Goal: Book appointment/travel/reservation

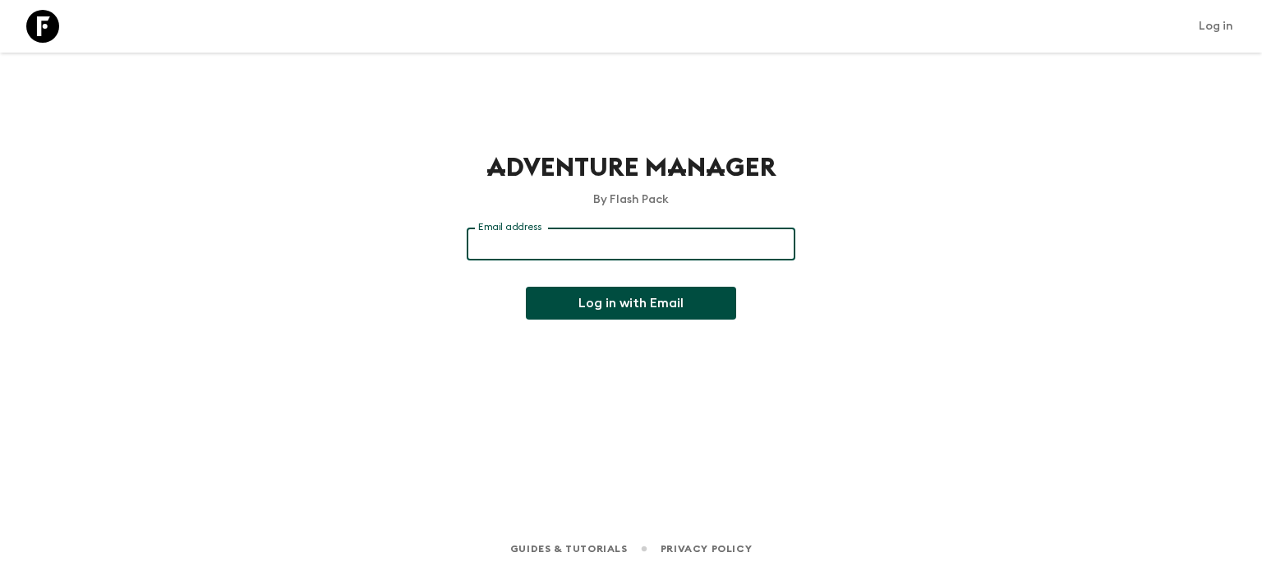
click at [546, 253] on input "Email address" at bounding box center [631, 244] width 329 height 33
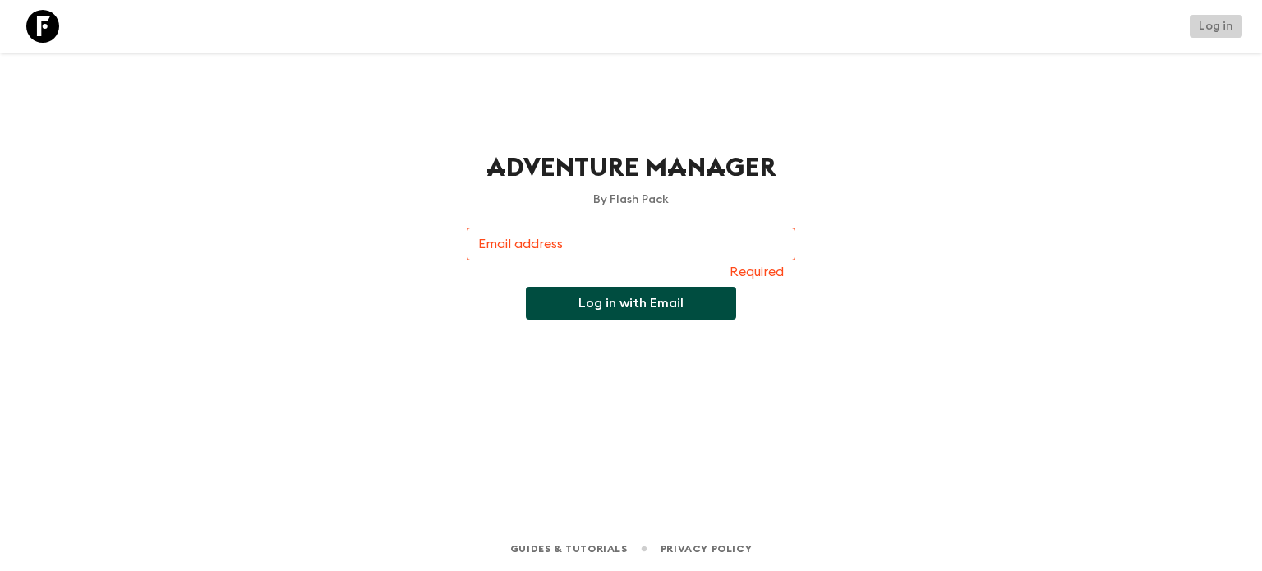
click at [1233, 27] on link "Log in" at bounding box center [1216, 26] width 53 height 23
click at [674, 241] on input "Email address" at bounding box center [631, 244] width 329 height 33
type input "[EMAIL_ADDRESS][DOMAIN_NAME]"
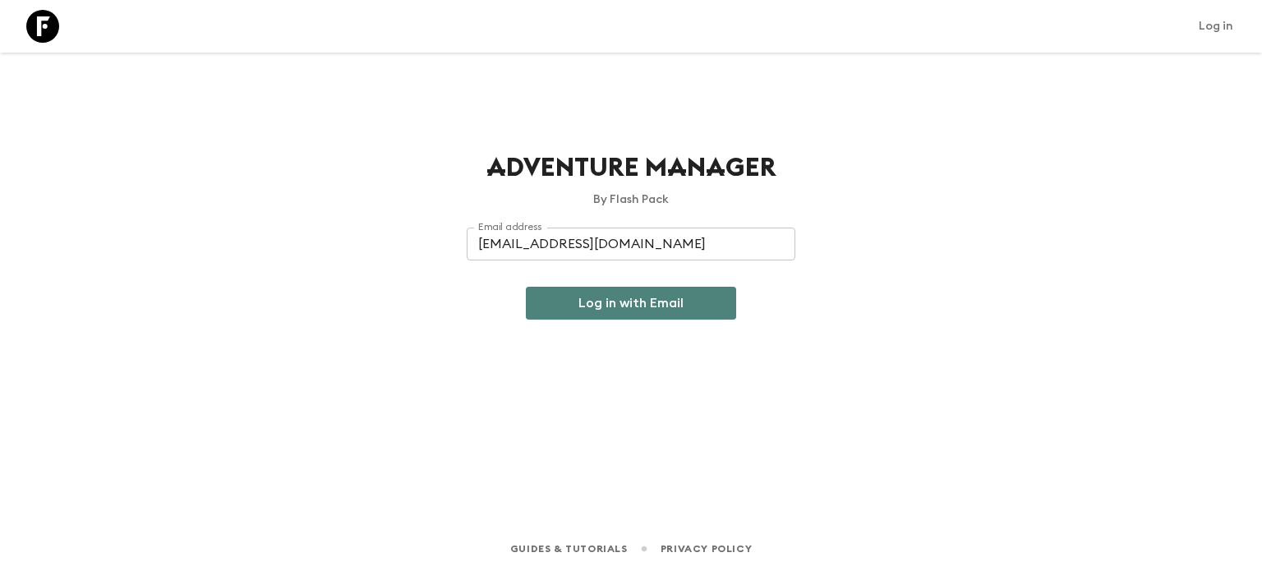
click at [648, 291] on button "Log in with Email" at bounding box center [631, 303] width 210 height 33
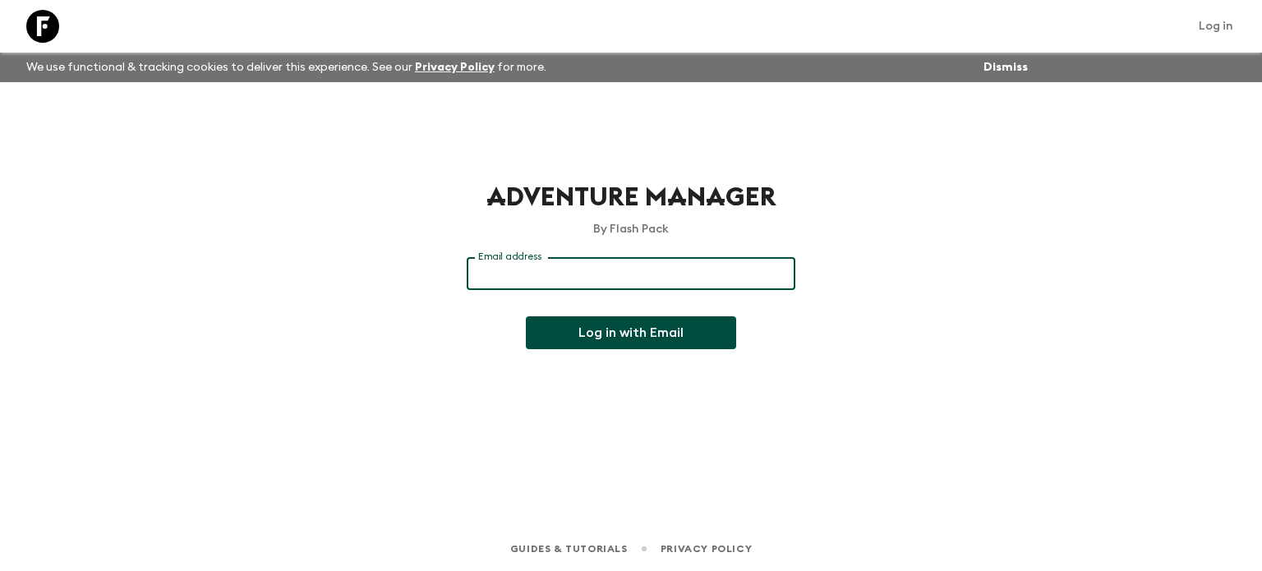
click at [529, 278] on input "Email address" at bounding box center [631, 273] width 329 height 33
type input "[EMAIL_ADDRESS][DOMAIN_NAME]"
click at [595, 338] on button "Log in with Email" at bounding box center [631, 332] width 210 height 33
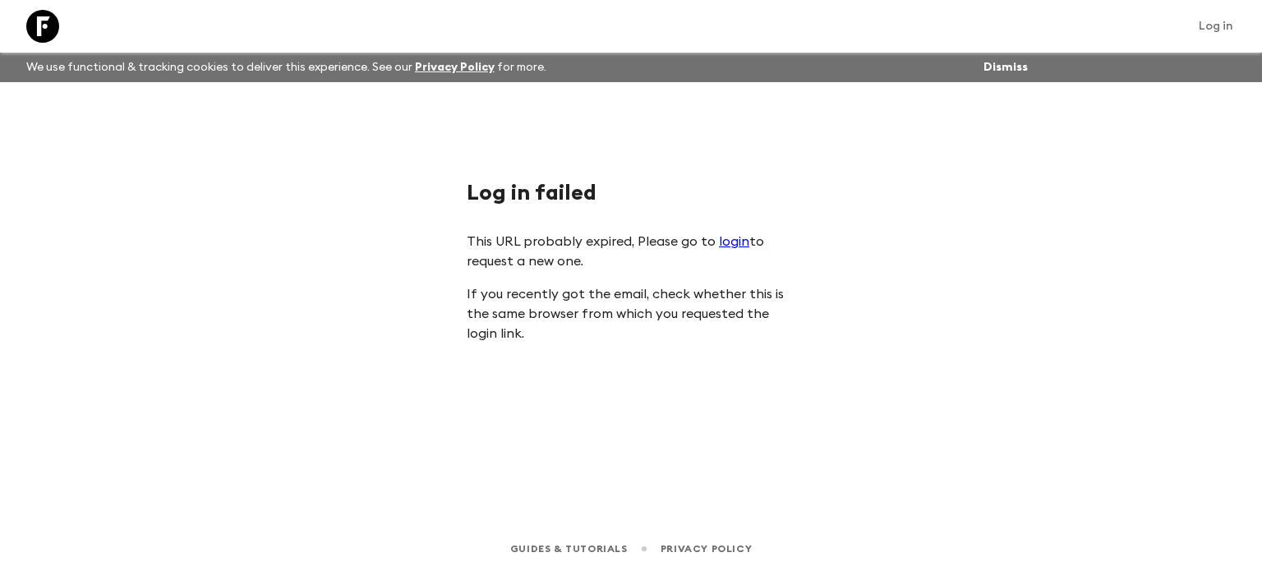
click at [728, 248] on link "login" at bounding box center [734, 241] width 30 height 13
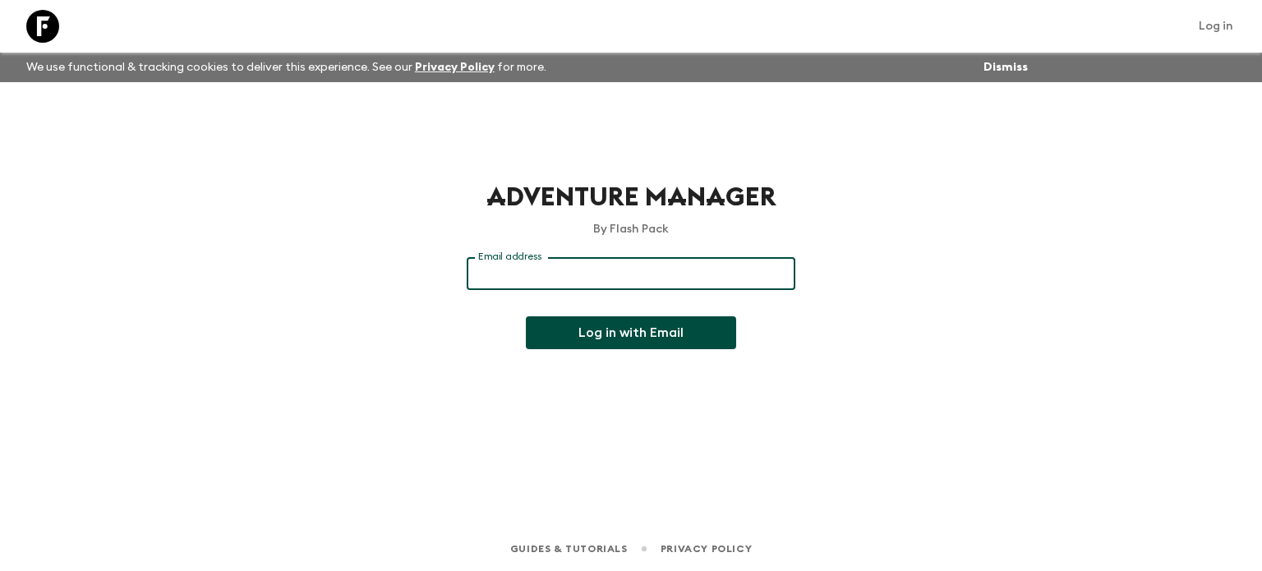
click at [663, 269] on input "Email address" at bounding box center [631, 273] width 329 height 33
type input "[EMAIL_ADDRESS][DOMAIN_NAME]"
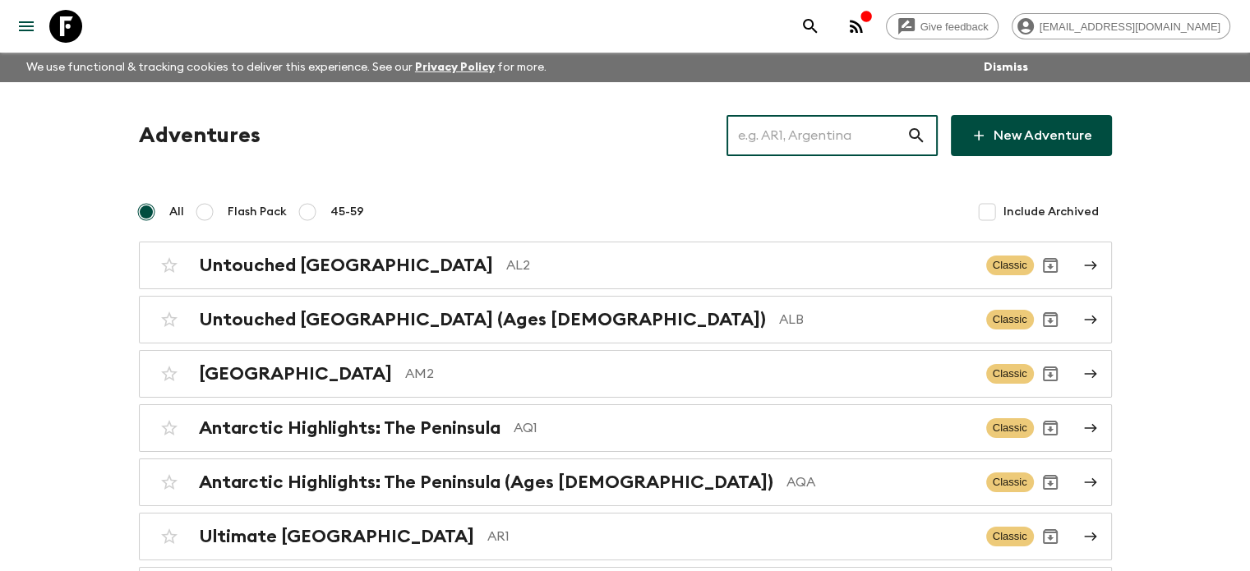
click at [860, 120] on input "text" at bounding box center [816, 136] width 180 height 46
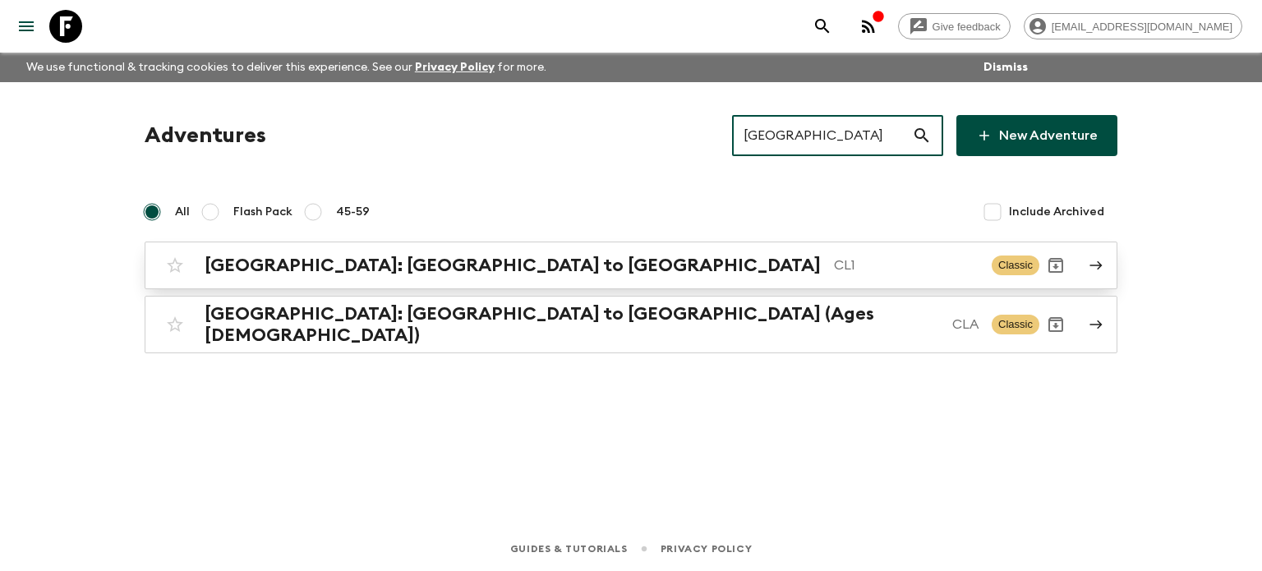
type input "chile"
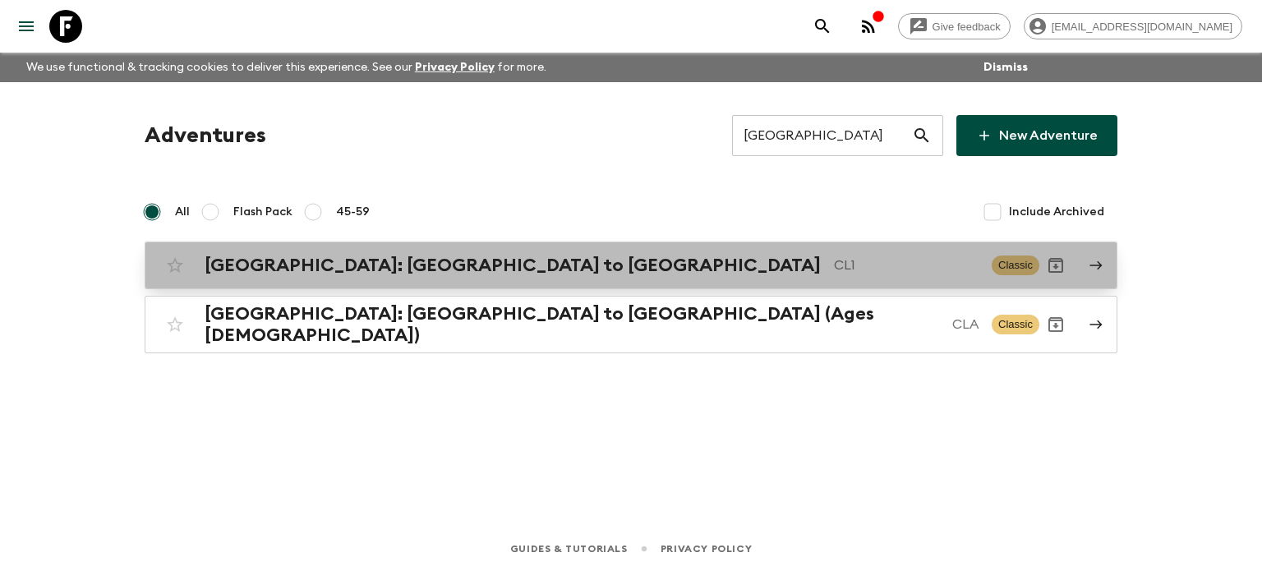
click at [537, 252] on div "Chile: Santiago to Patagonia CL1 Classic" at bounding box center [599, 265] width 881 height 33
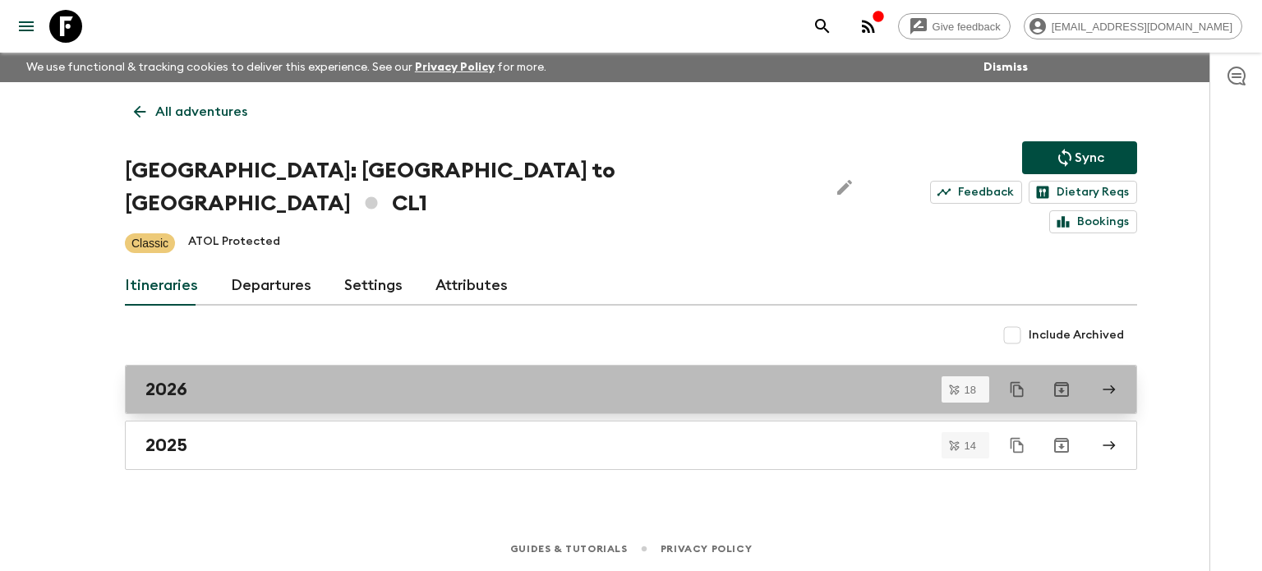
click at [476, 374] on link "2026" at bounding box center [631, 389] width 1012 height 49
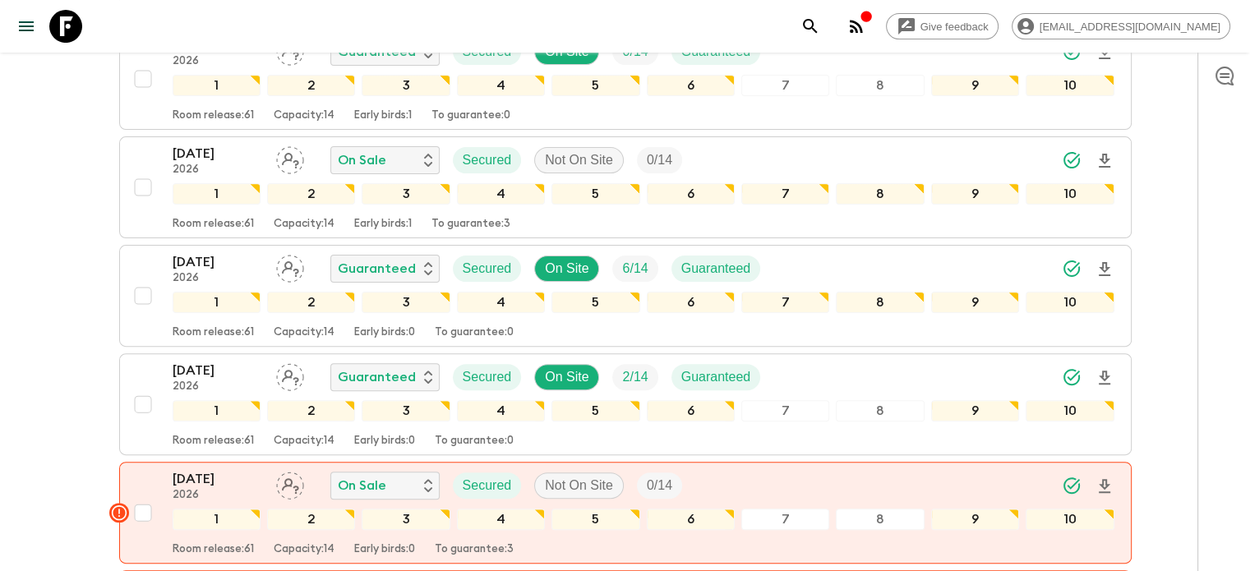
scroll to position [666, 0]
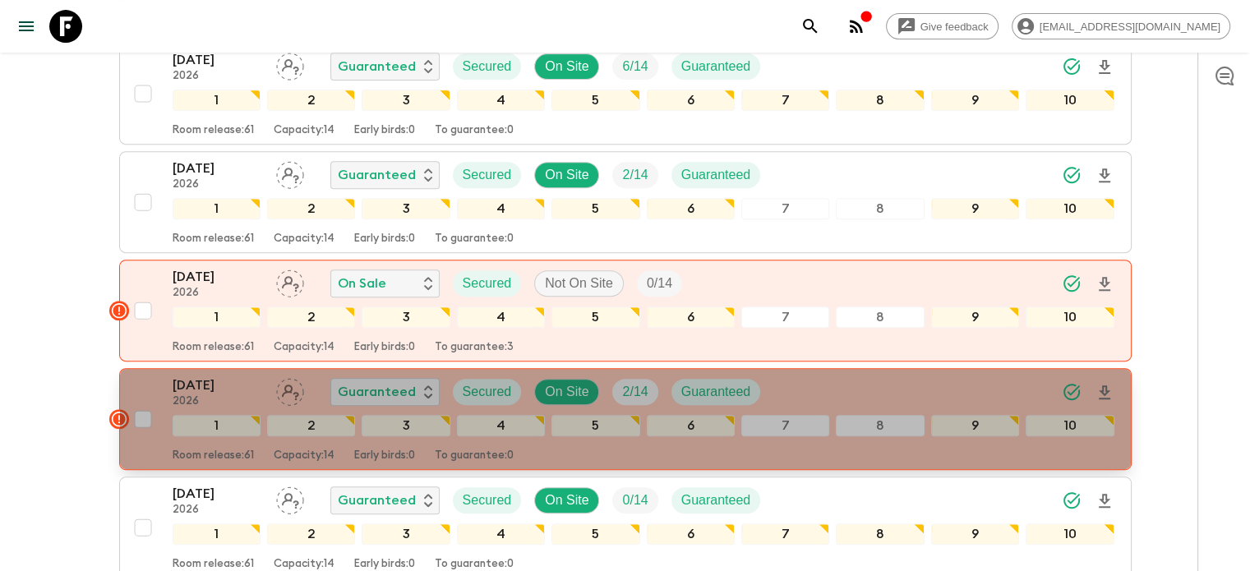
click at [118, 412] on icon "button" at bounding box center [118, 419] width 15 height 15
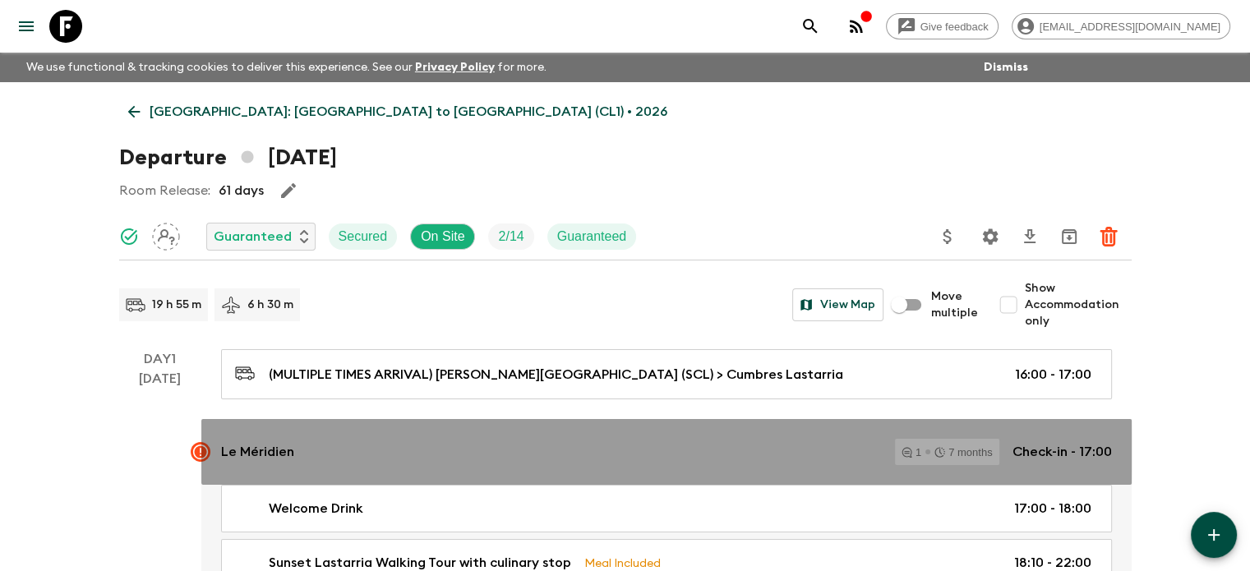
click at [198, 452] on rect at bounding box center [201, 452] width 20 height 20
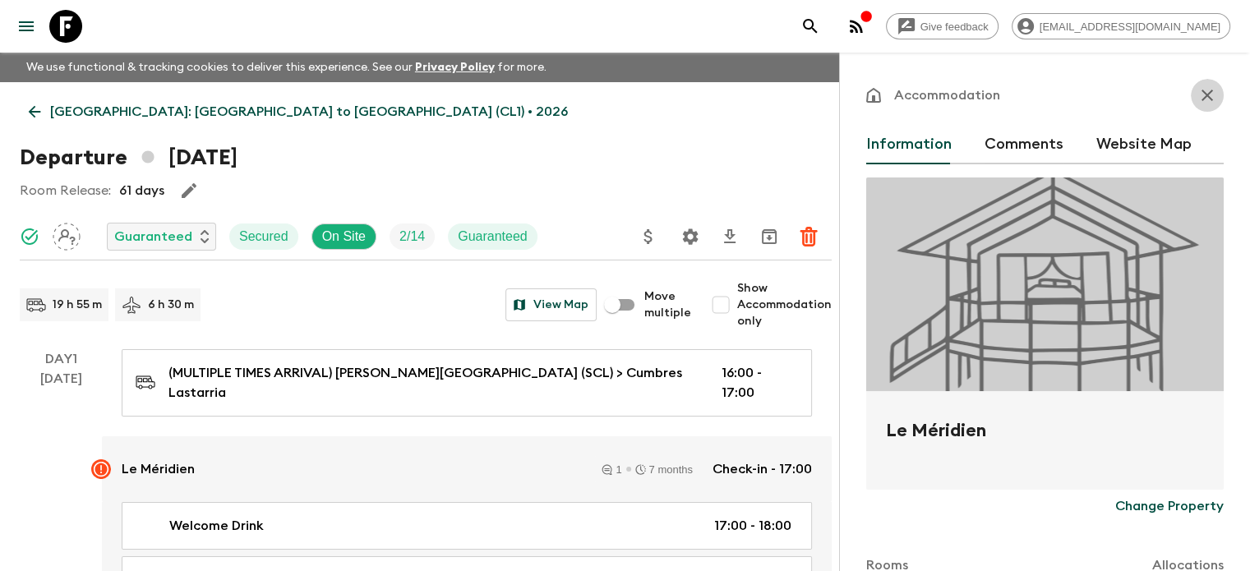
click at [1197, 87] on icon "button" at bounding box center [1207, 95] width 20 height 20
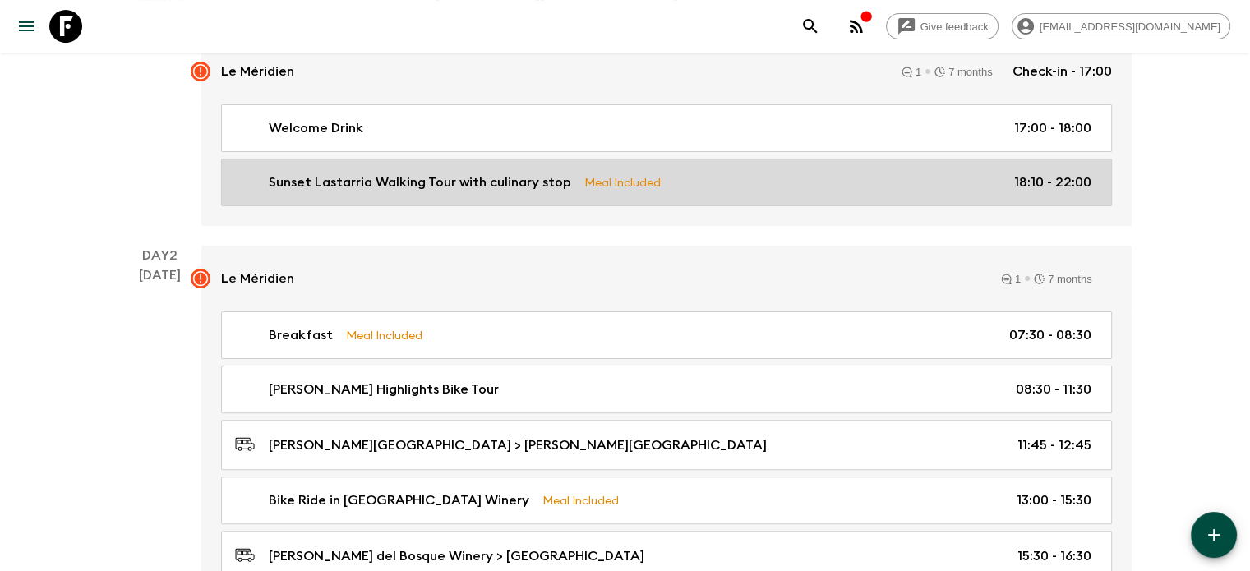
scroll to position [390, 0]
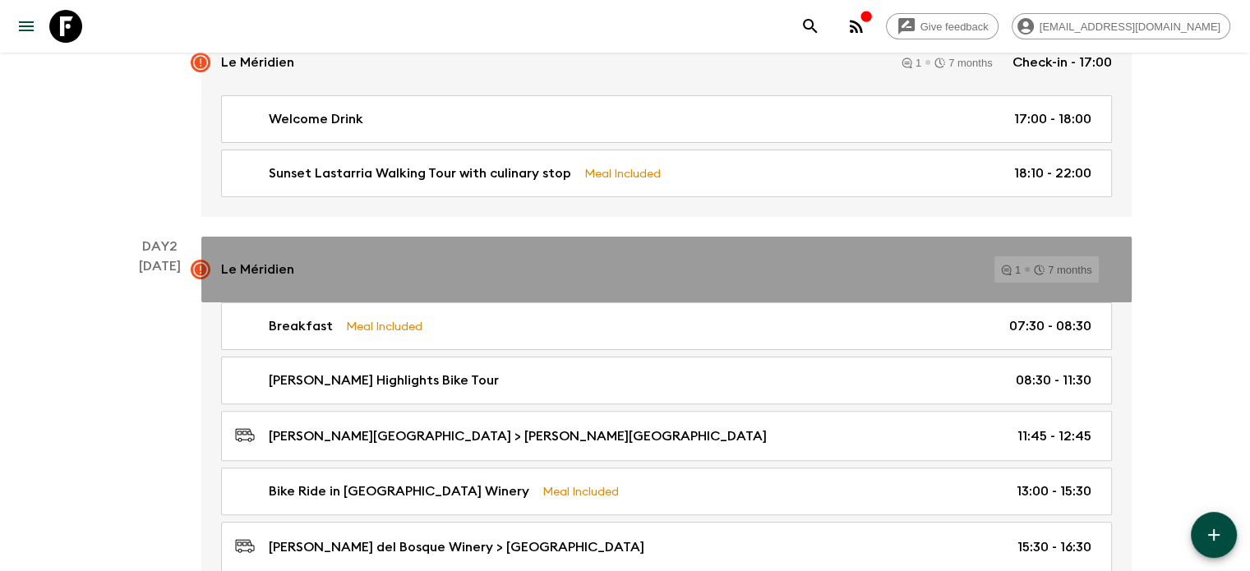
click at [201, 265] on icon at bounding box center [199, 269] width 15 height 15
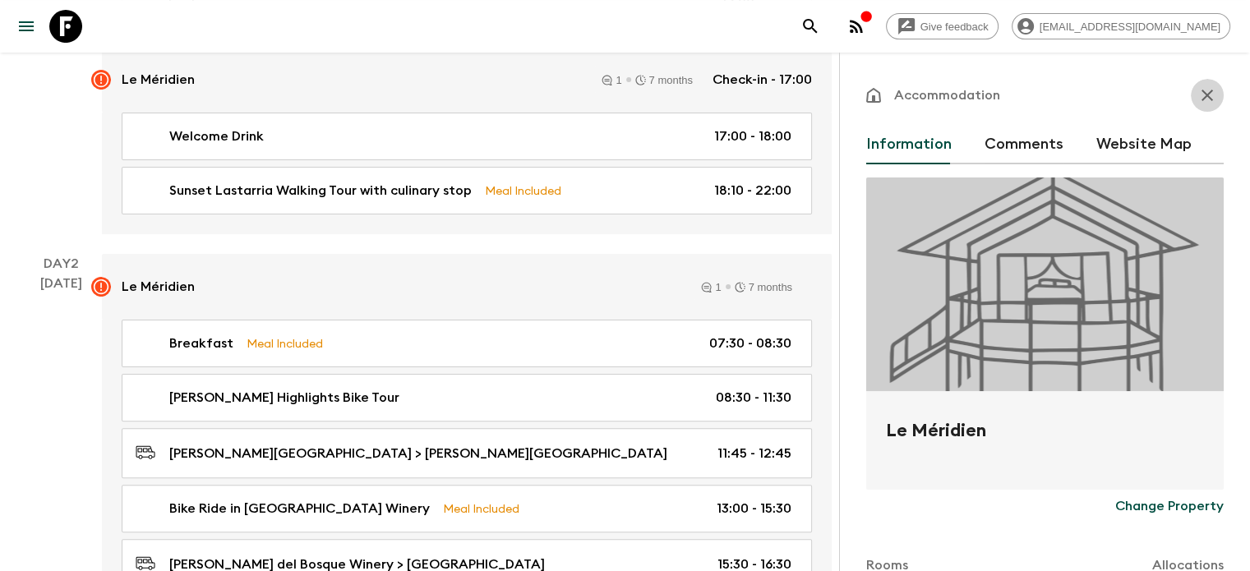
click at [1197, 104] on icon "button" at bounding box center [1207, 95] width 20 height 20
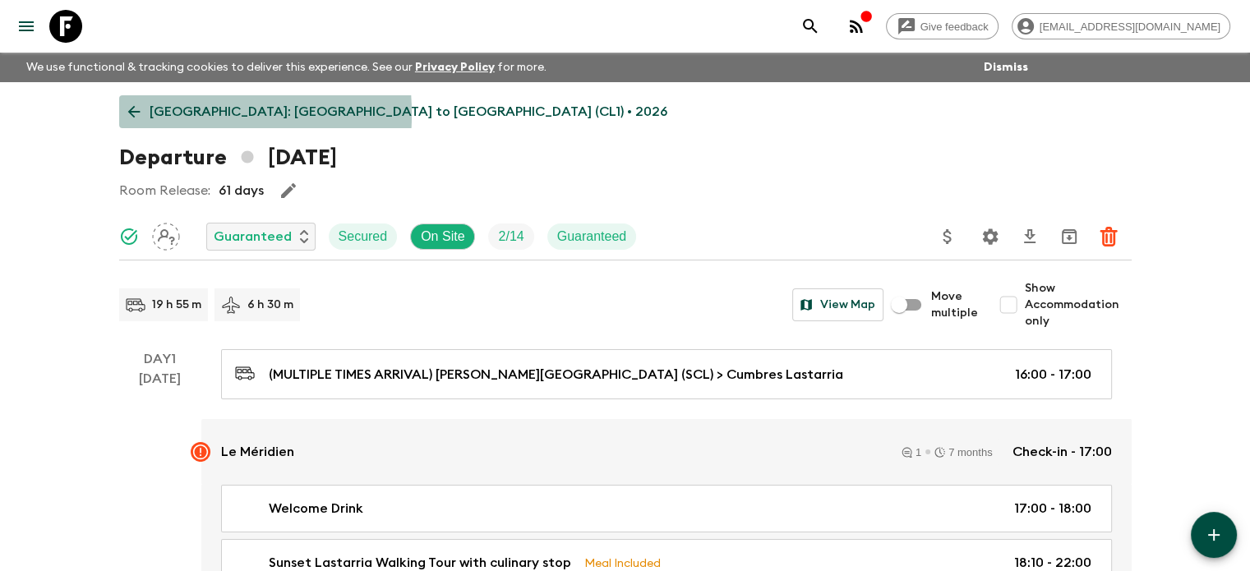
click at [139, 114] on icon at bounding box center [134, 112] width 18 height 18
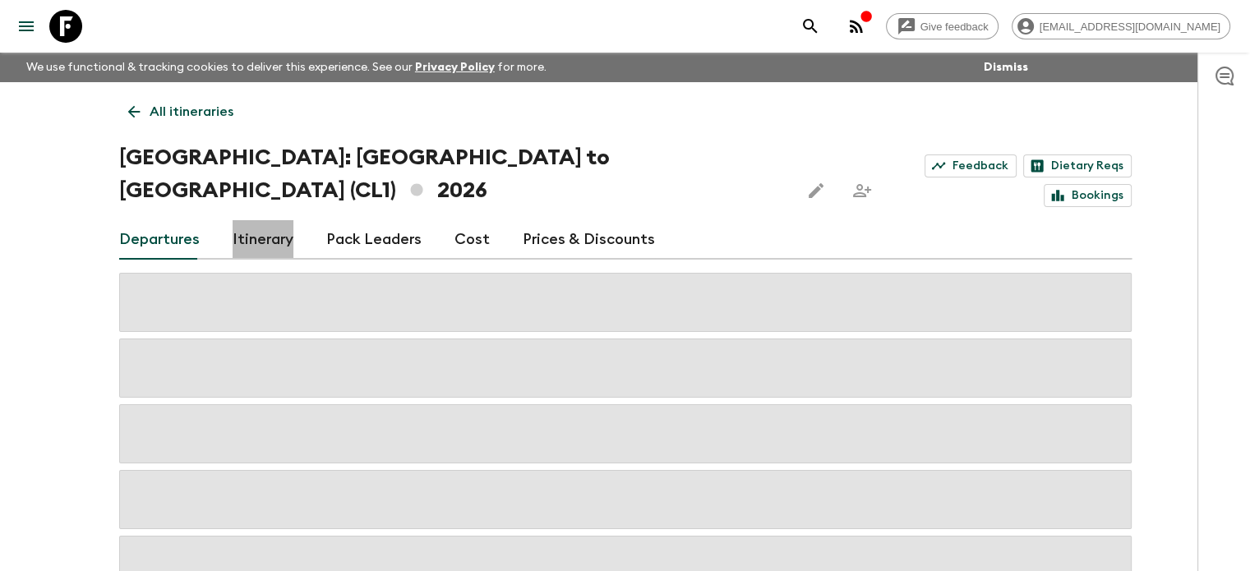
click at [287, 220] on link "Itinerary" at bounding box center [263, 239] width 61 height 39
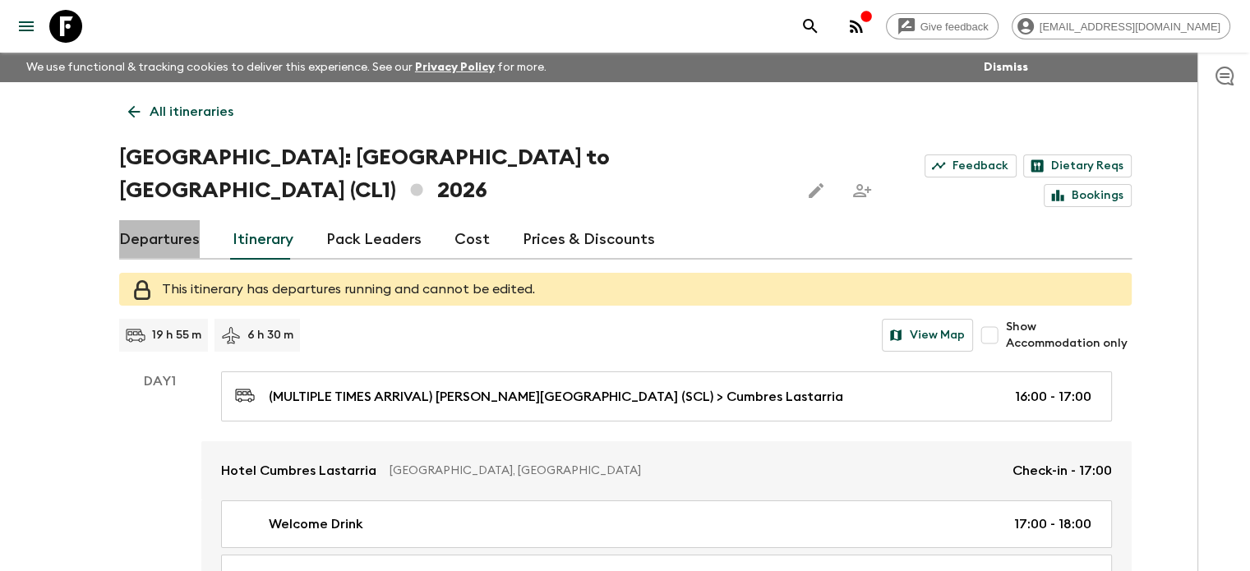
click at [173, 220] on link "Departures" at bounding box center [159, 239] width 81 height 39
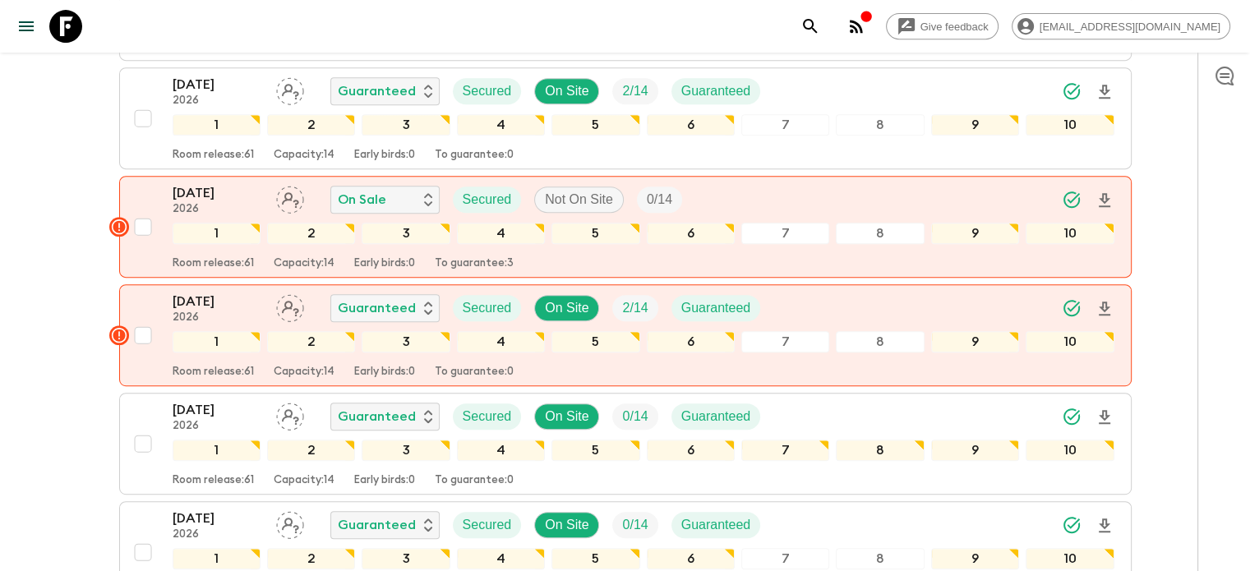
scroll to position [749, 0]
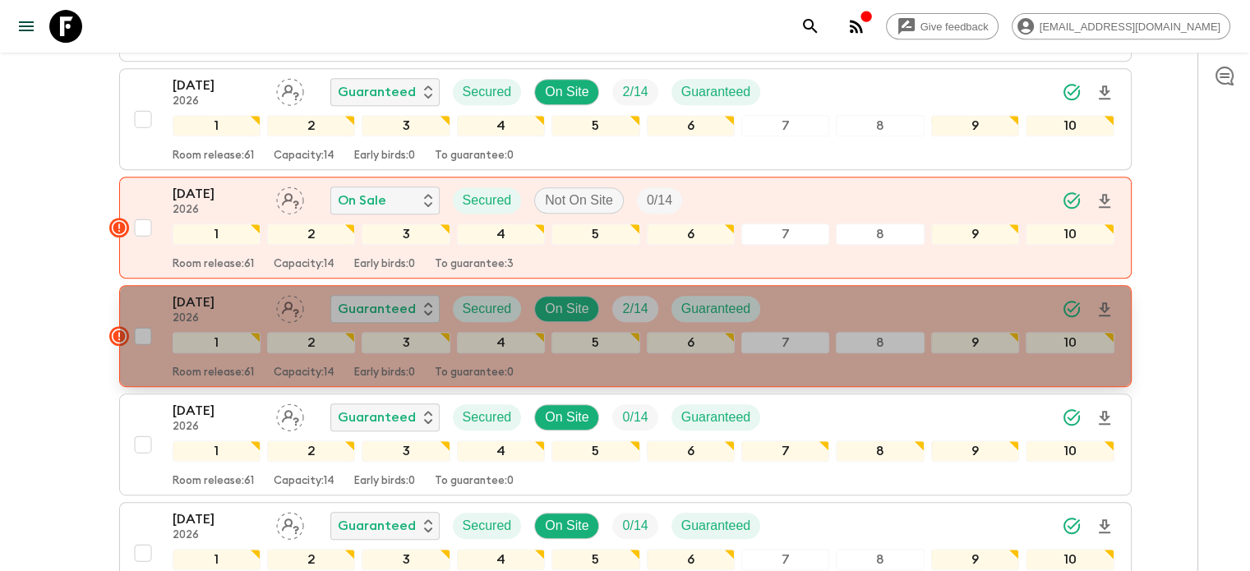
click at [115, 326] on rect "button" at bounding box center [119, 336] width 20 height 20
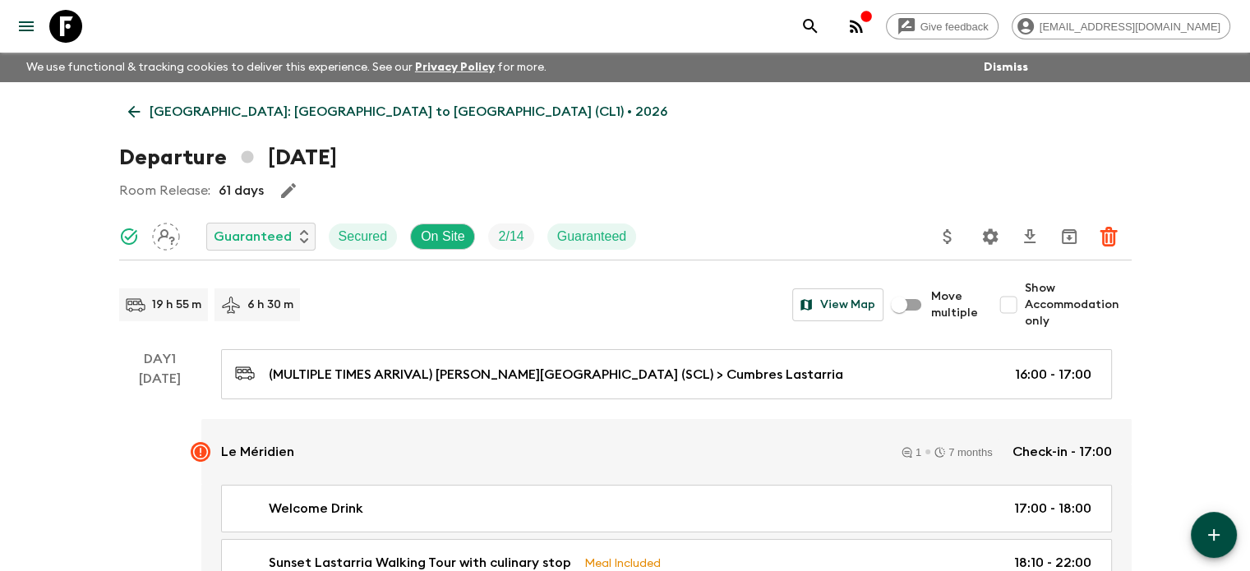
scroll to position [113, 0]
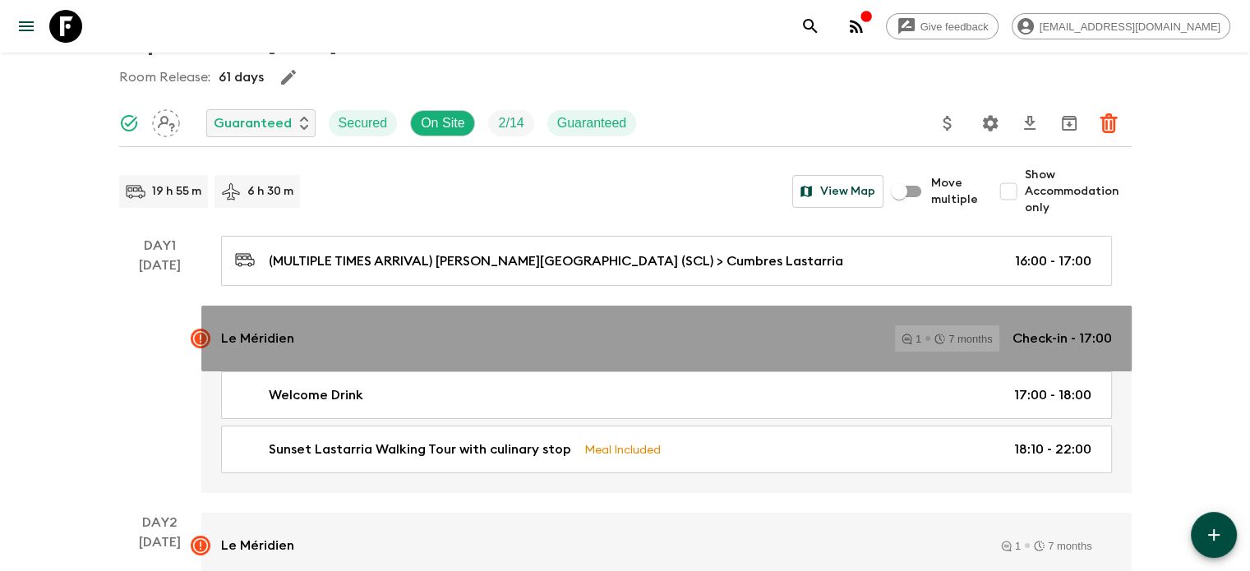
click at [199, 331] on rect at bounding box center [201, 339] width 20 height 20
